Goal: Transaction & Acquisition: Purchase product/service

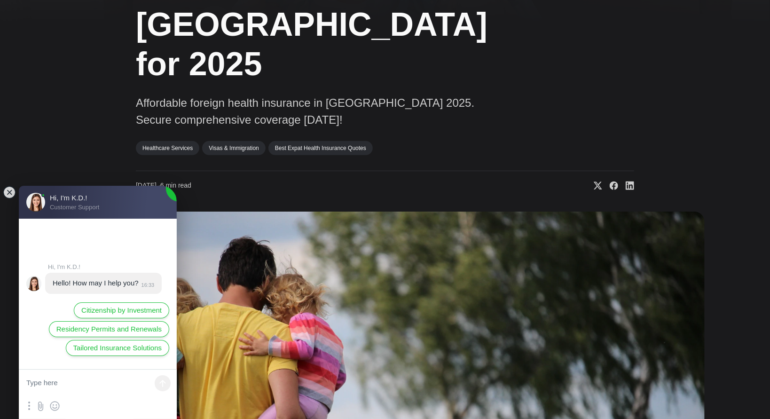
scroll to position [144, 0]
click at [10, 193] on jdiv at bounding box center [9, 192] width 13 height 13
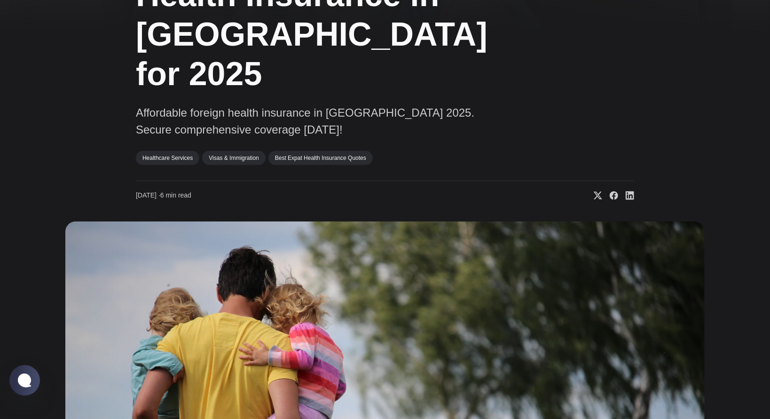
scroll to position [0, 0]
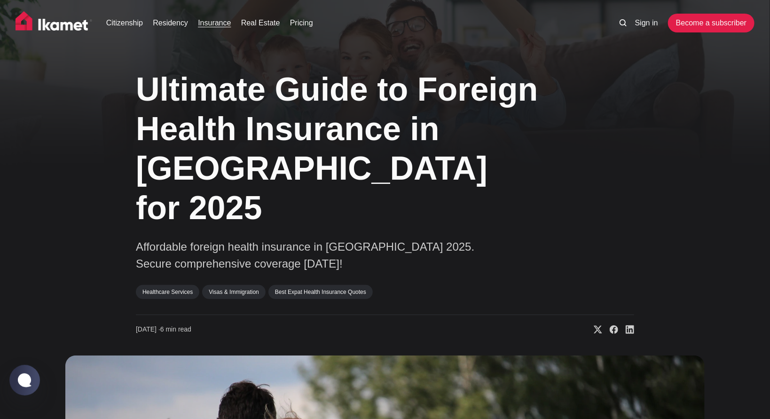
click at [215, 26] on link "Insurance" at bounding box center [214, 22] width 33 height 11
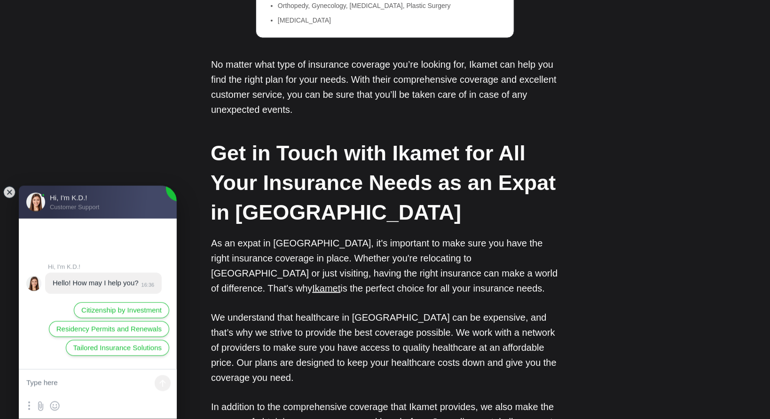
scroll to position [4304, 0]
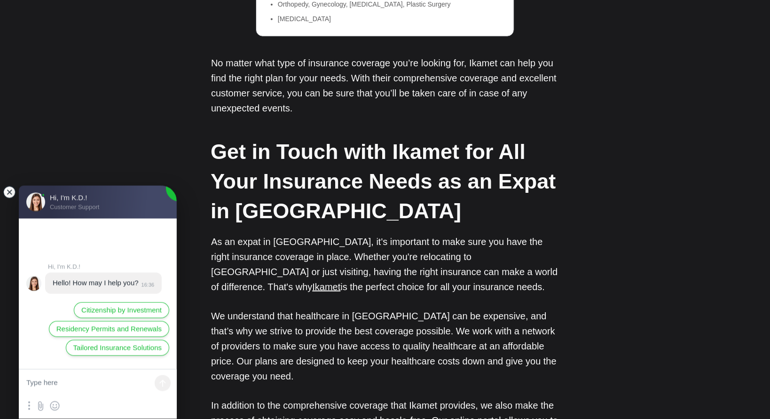
click at [8, 192] on jdiv at bounding box center [9, 192] width 13 height 13
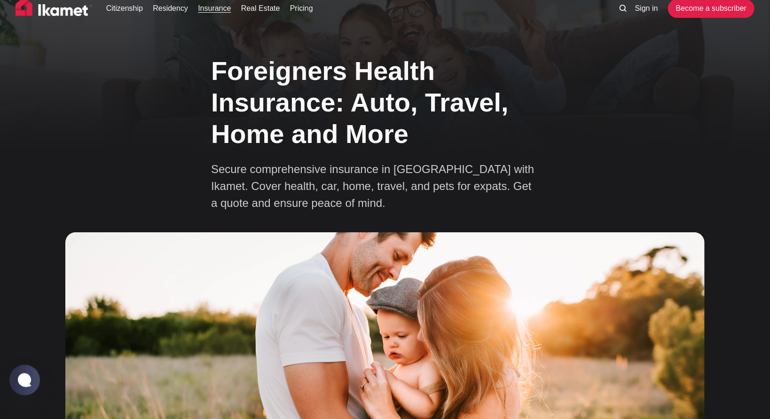
scroll to position [0, 0]
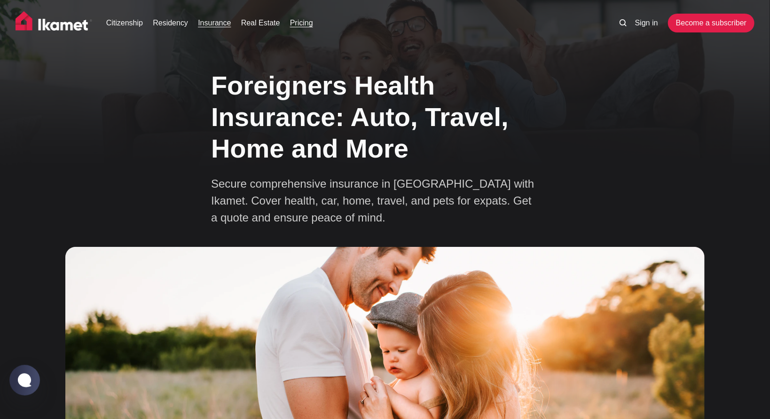
click at [290, 22] on link "Pricing" at bounding box center [301, 22] width 23 height 11
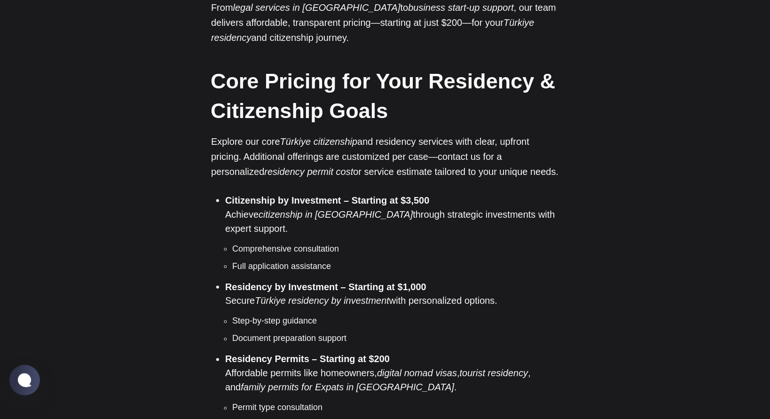
scroll to position [709, 0]
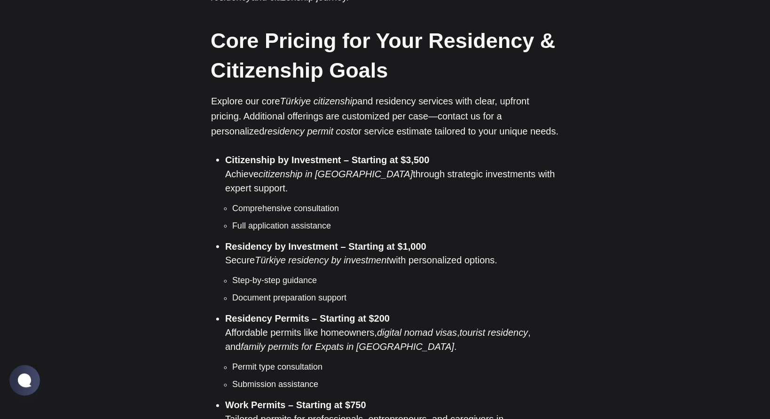
click at [327, 202] on ul "Comprehensive consultation Full application assistance" at bounding box center [392, 217] width 334 height 30
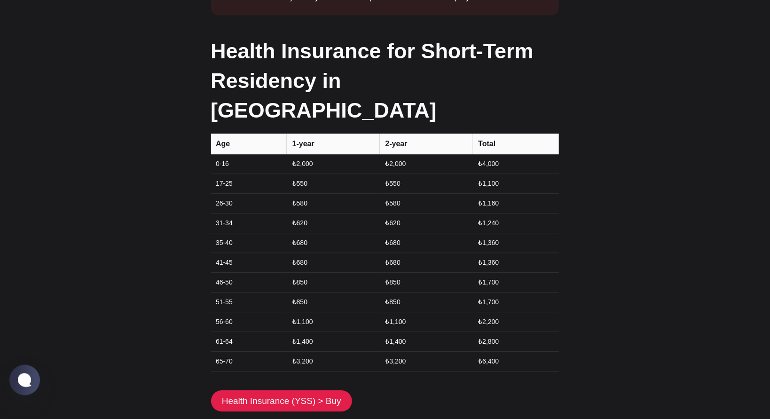
scroll to position [1374, 0]
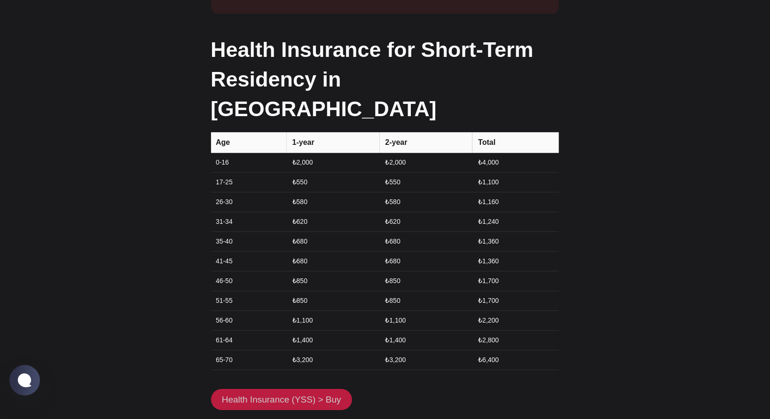
click at [324, 389] on link "Health Insurance (YSS) > Buy" at bounding box center [281, 400] width 141 height 22
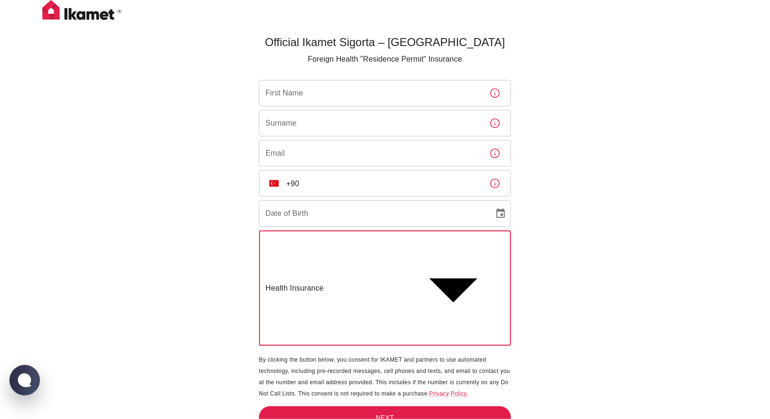
click at [351, 243] on body "Official Ikamet Sigorta – [DEMOGRAPHIC_DATA] Foreign Health "Residence Permit" …" at bounding box center [385, 242] width 770 height 484
click at [351, 243] on body "Official Ikamet Sigorta – Turkey Foreign Health "Residence Permit" Insurance Fi…" at bounding box center [385, 242] width 770 height 484
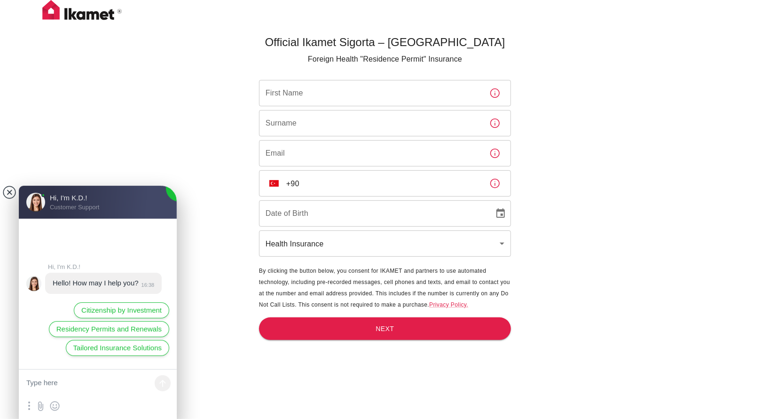
click at [8, 197] on jdiv at bounding box center [9, 192] width 13 height 13
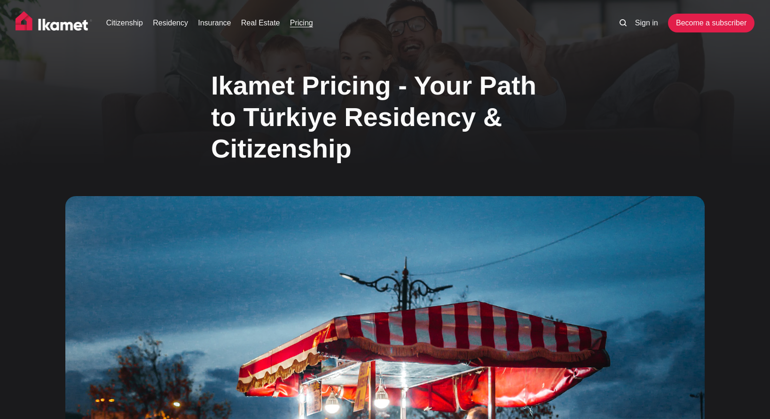
scroll to position [1374, 0]
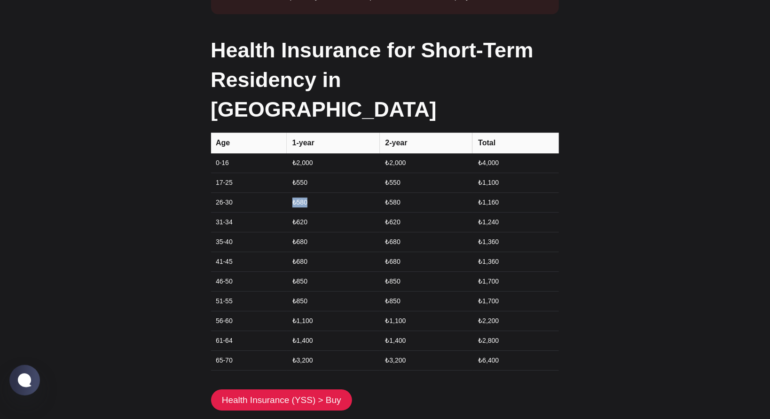
drag, startPoint x: 294, startPoint y: 122, endPoint x: 330, endPoint y: 122, distance: 36.2
click at [330, 192] on td "₺580" at bounding box center [333, 202] width 93 height 20
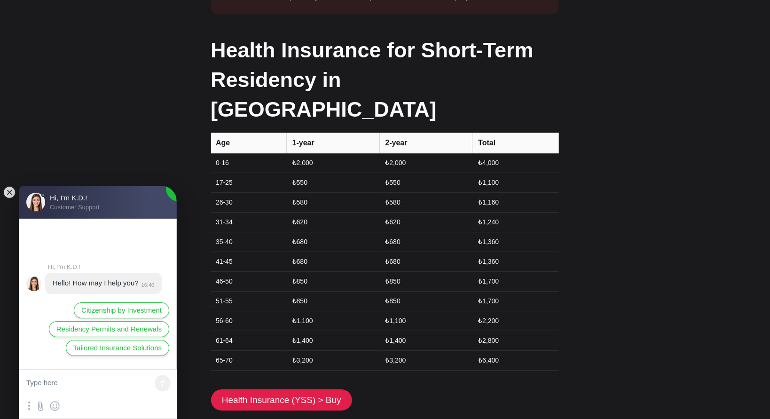
scroll to position [0, 0]
